Goal: Navigation & Orientation: Find specific page/section

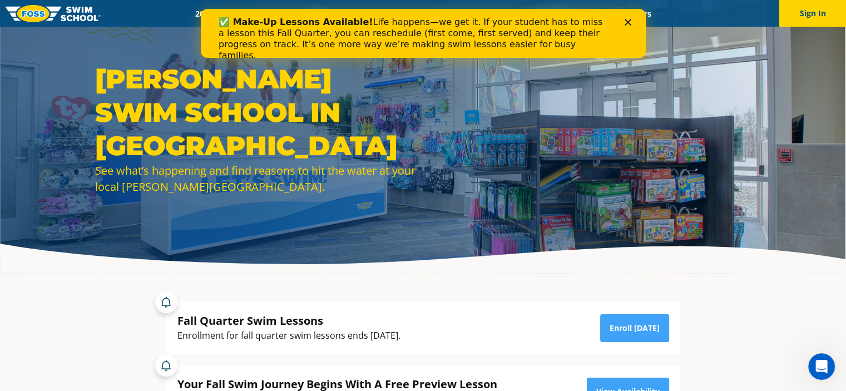
click at [624, 24] on icon "Close" at bounding box center [627, 22] width 7 height 7
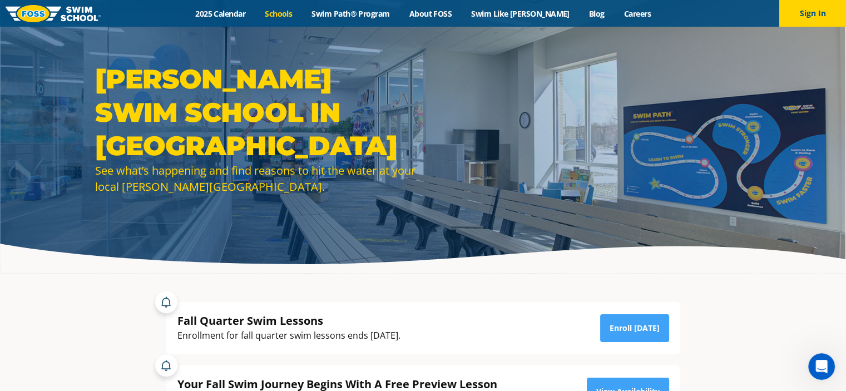
click at [296, 13] on link "Schools" at bounding box center [278, 13] width 47 height 11
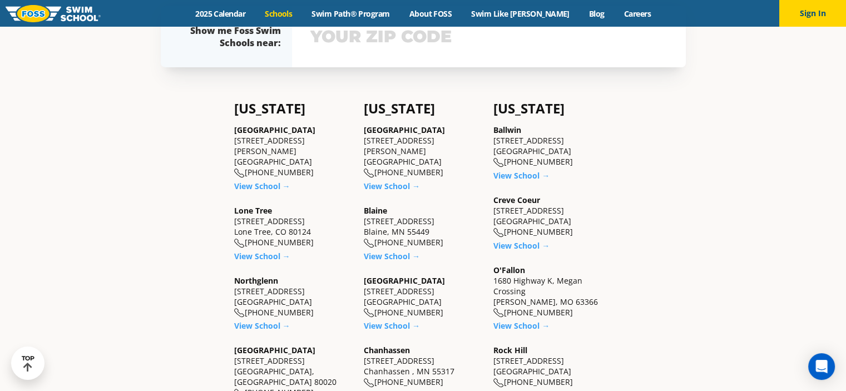
scroll to position [334, 0]
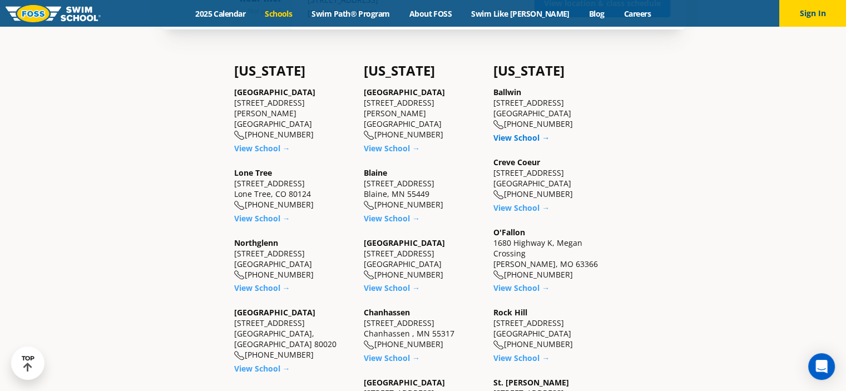
click at [528, 140] on link "View School →" at bounding box center [522, 137] width 56 height 11
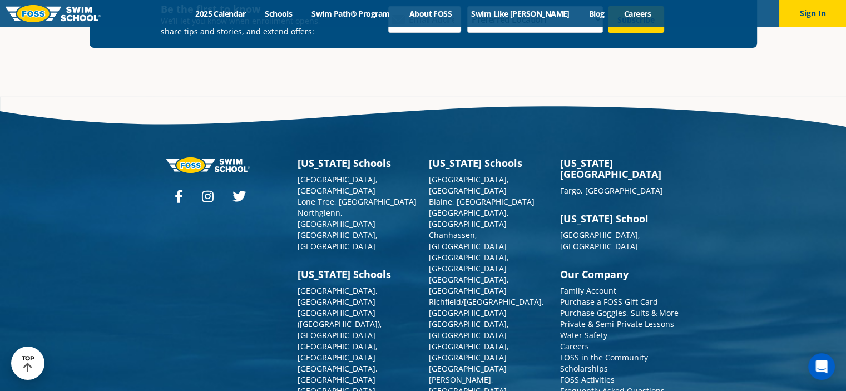
scroll to position [4040, 0]
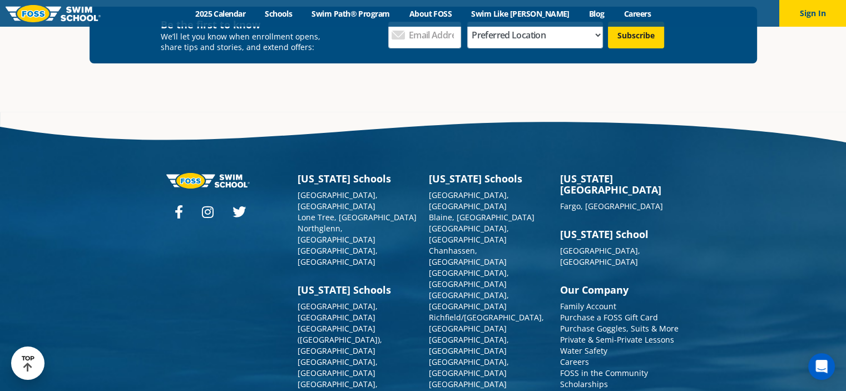
drag, startPoint x: 429, startPoint y: 289, endPoint x: 508, endPoint y: 340, distance: 93.9
click at [299, 12] on link "Schools" at bounding box center [278, 13] width 47 height 11
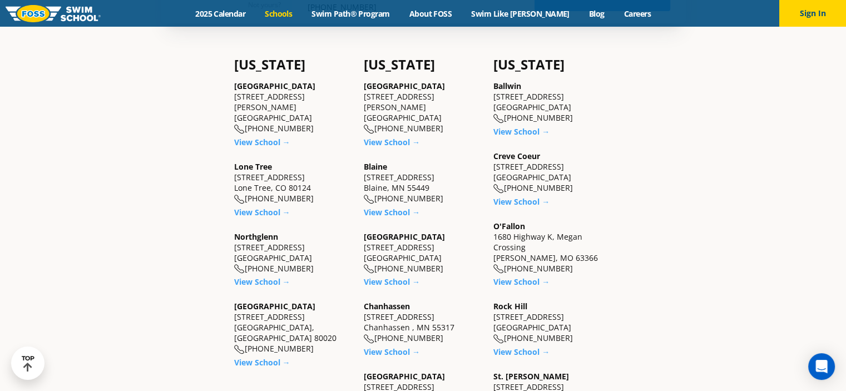
scroll to position [390, 0]
